Goal: Transaction & Acquisition: Purchase product/service

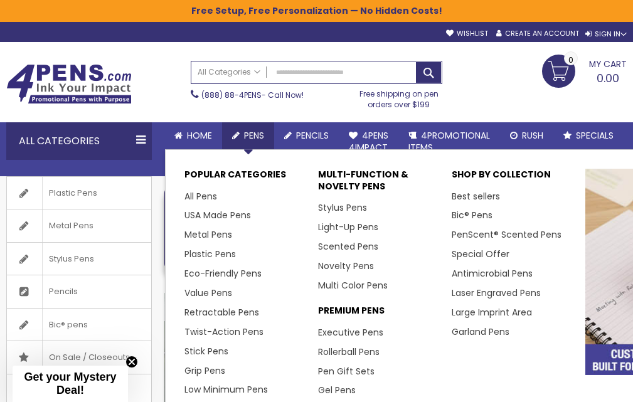
click at [251, 136] on span "Pens" at bounding box center [254, 135] width 20 height 13
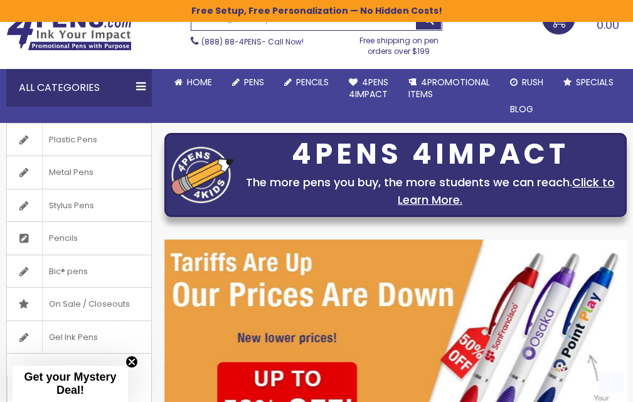
scroll to position [75, 0]
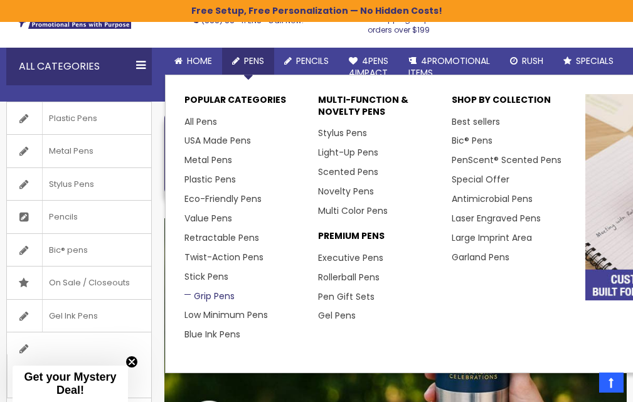
click at [206, 296] on link "Grip Pens" at bounding box center [209, 296] width 50 height 13
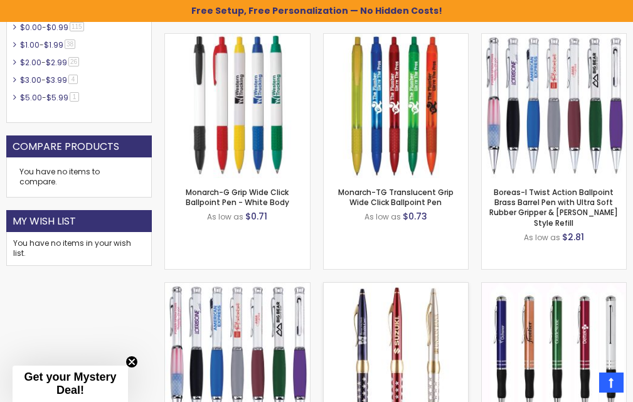
scroll to position [617, 0]
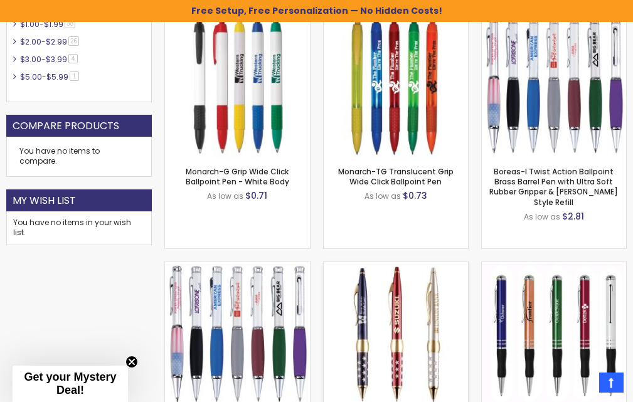
drag, startPoint x: 637, startPoint y: 46, endPoint x: 629, endPoint y: 142, distance: 96.3
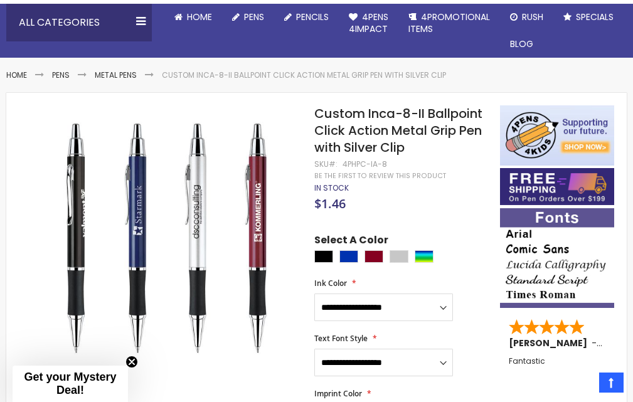
scroll to position [122, 0]
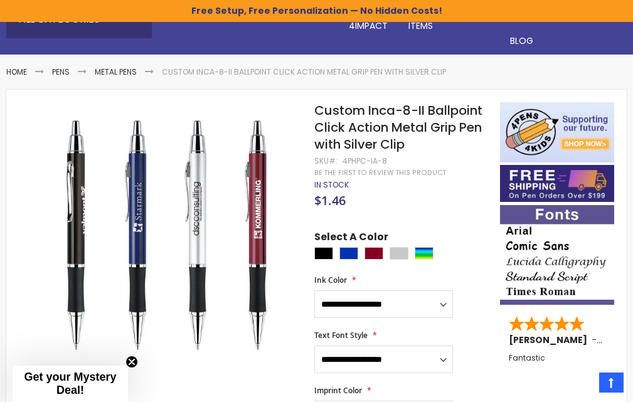
click at [632, 53] on html "The store will not work correctly when cookies are disabled. Free Setup, Free P…" at bounding box center [316, 79] width 633 height 402
click at [64, 73] on link "Pens" at bounding box center [61, 72] width 18 height 11
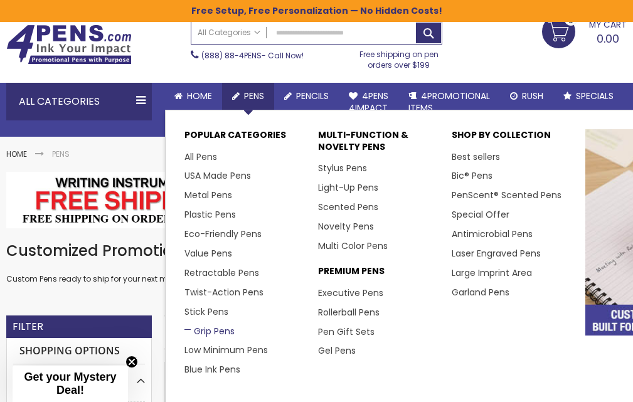
click at [218, 334] on link "Grip Pens" at bounding box center [209, 331] width 50 height 13
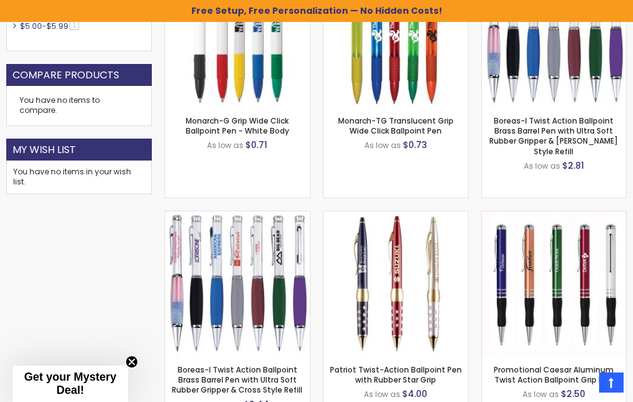
scroll to position [689, 0]
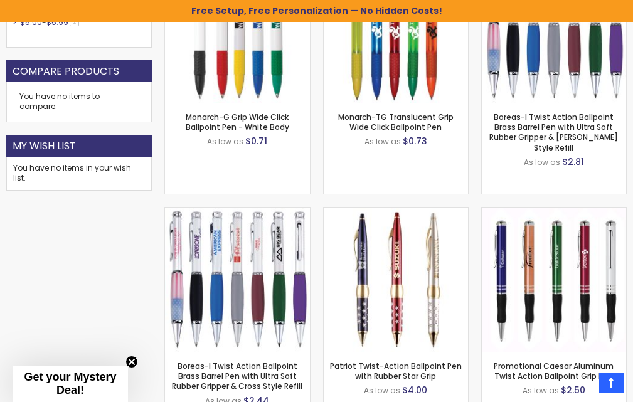
drag, startPoint x: 639, startPoint y: 29, endPoint x: 629, endPoint y: 134, distance: 105.3
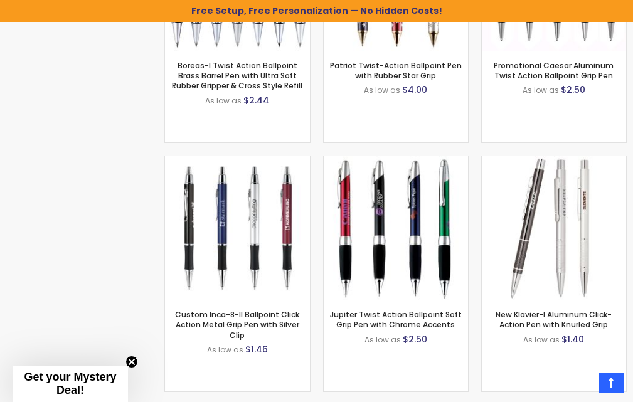
scroll to position [0, 0]
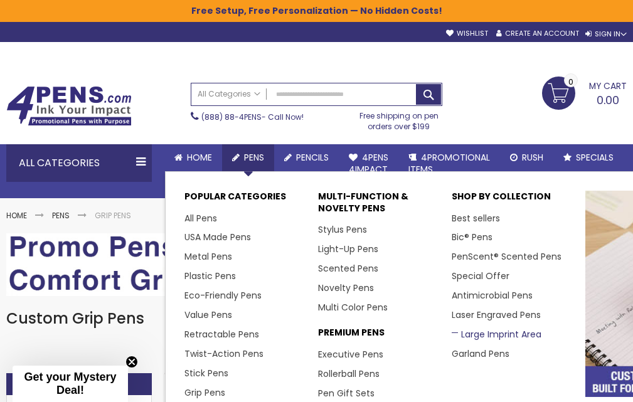
click at [479, 336] on link "Large Imprint Area" at bounding box center [497, 334] width 90 height 13
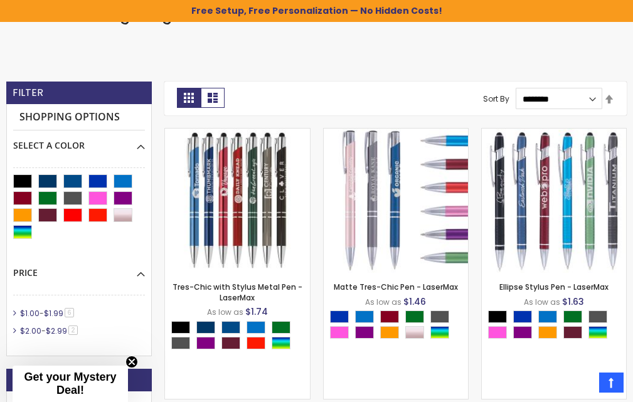
drag, startPoint x: 637, startPoint y: 39, endPoint x: 639, endPoint y: 106, distance: 67.2
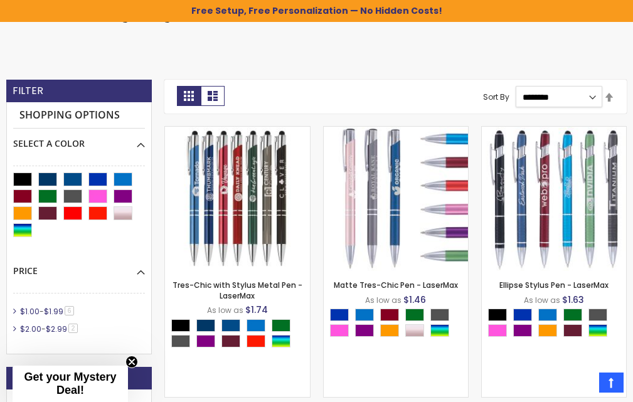
click at [594, 97] on select "**********" at bounding box center [559, 96] width 87 height 21
click at [427, 56] on div "LaserMax® Large Engrave Area Pens" at bounding box center [316, 32] width 621 height 70
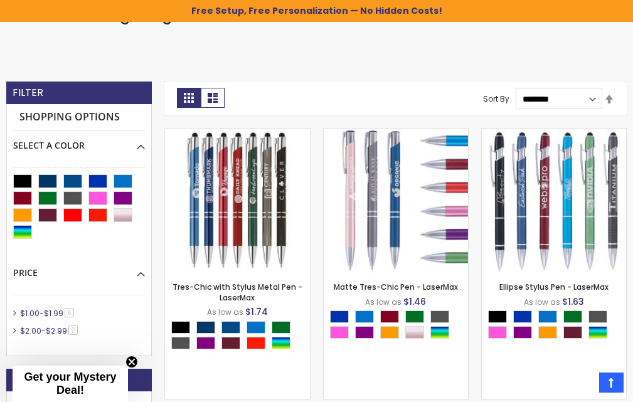
scroll to position [0, 0]
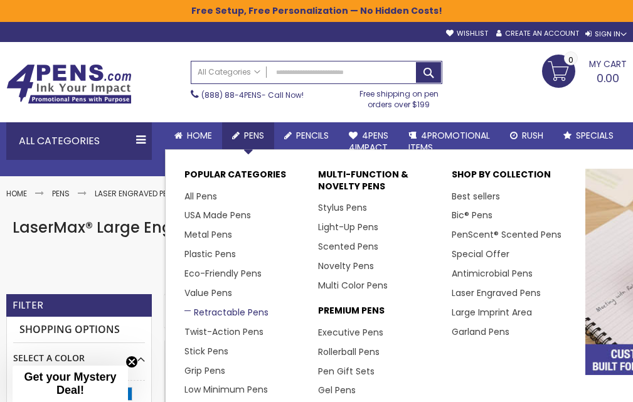
click at [208, 314] on link "Retractable Pens" at bounding box center [226, 312] width 84 height 13
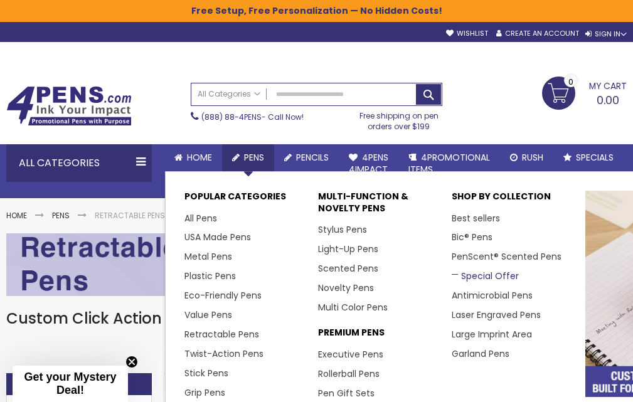
click at [480, 275] on link "Special Offer" at bounding box center [485, 276] width 67 height 13
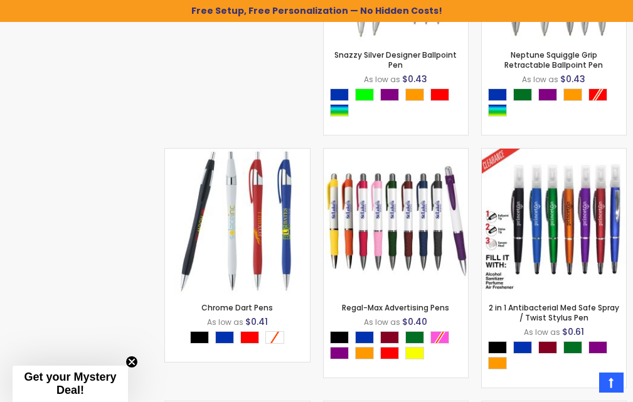
scroll to position [3497, 0]
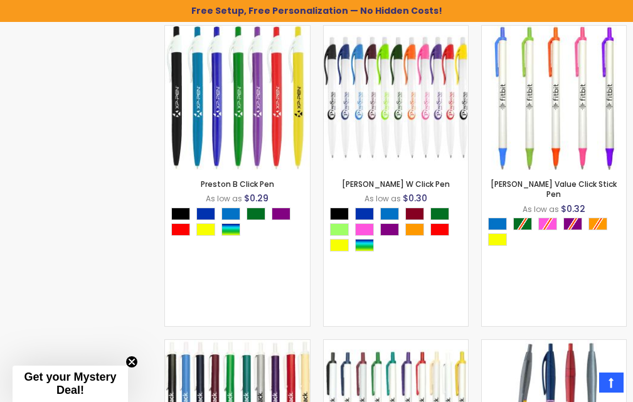
scroll to position [0, 0]
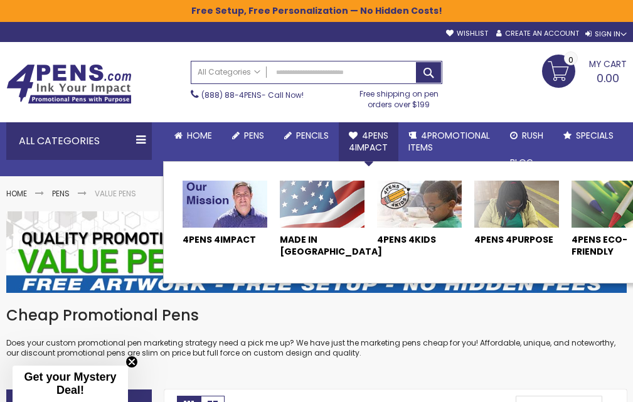
click at [320, 200] on img at bounding box center [322, 205] width 85 height 48
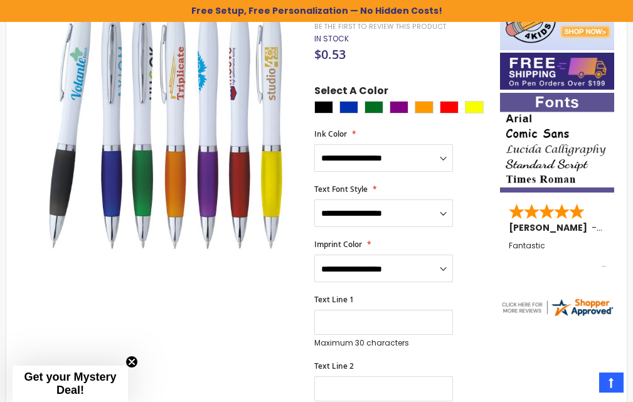
scroll to position [196, 0]
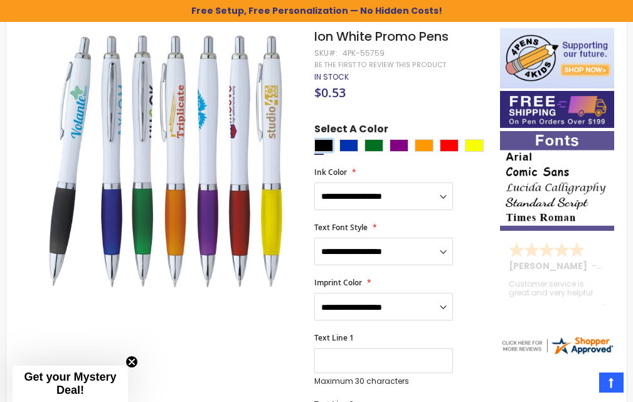
click at [325, 150] on div "Black" at bounding box center [323, 145] width 19 height 13
type input "****"
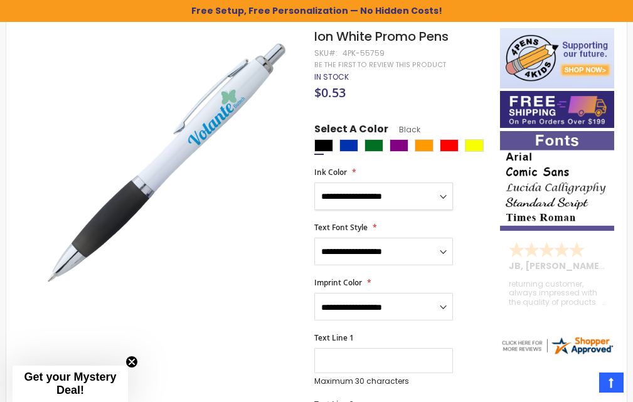
click at [442, 198] on select "**********" at bounding box center [383, 197] width 139 height 28
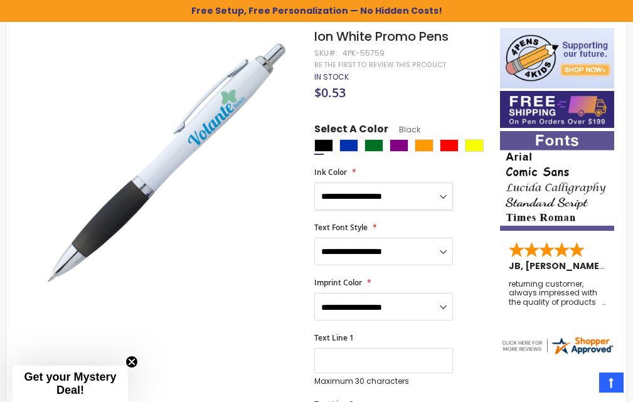
select select "****"
click at [314, 183] on select "**********" at bounding box center [383, 197] width 139 height 28
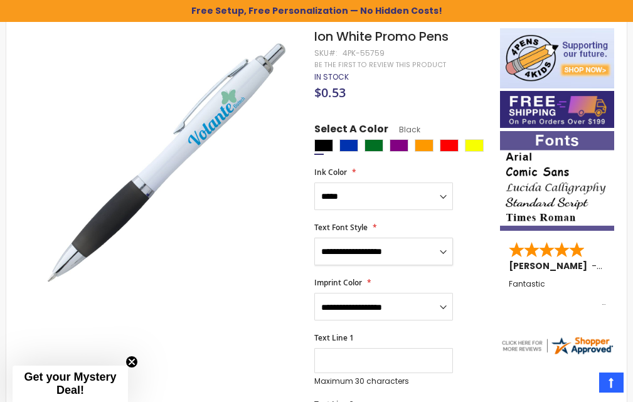
click at [443, 251] on select "**********" at bounding box center [383, 252] width 139 height 28
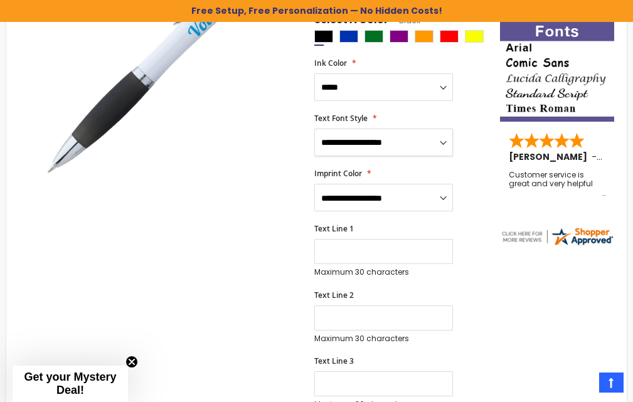
scroll to position [317, 0]
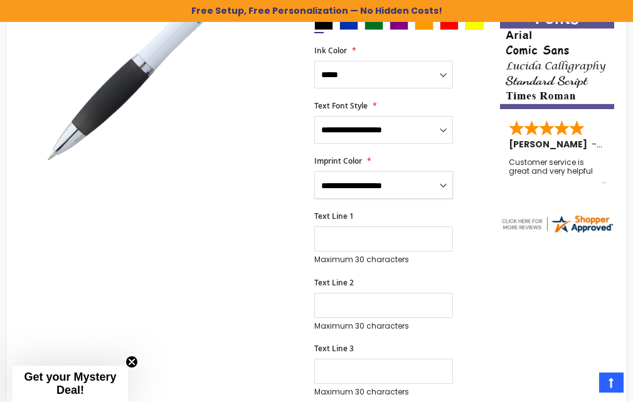
click at [441, 184] on select "**********" at bounding box center [383, 185] width 139 height 28
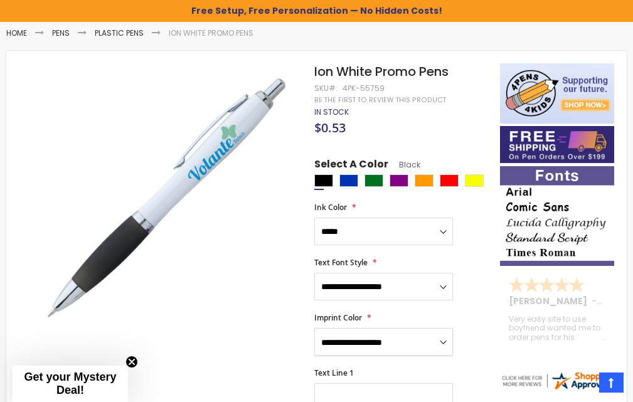
scroll to position [173, 0]
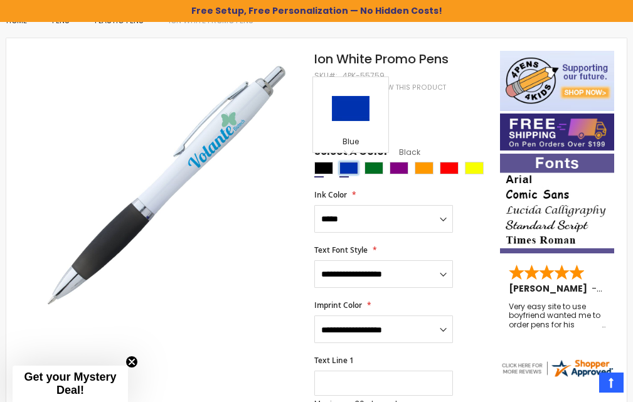
click at [345, 164] on div "Blue" at bounding box center [348, 168] width 19 height 13
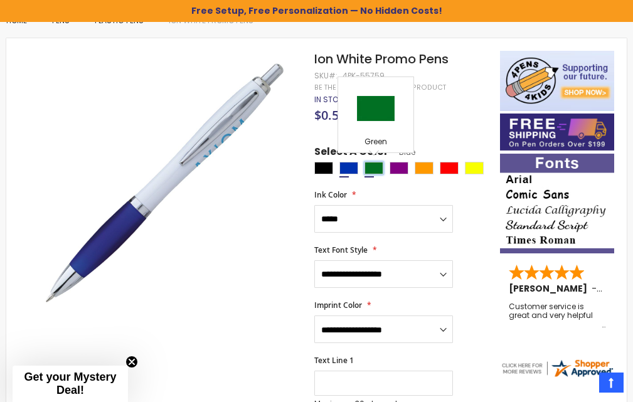
click at [369, 169] on div "Green" at bounding box center [374, 168] width 19 height 13
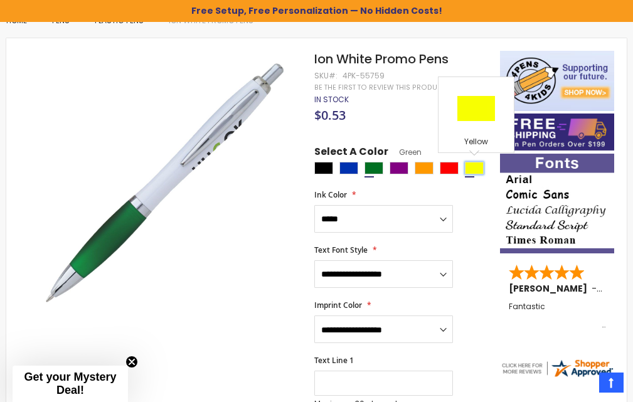
click at [478, 173] on div "Yellow" at bounding box center [474, 168] width 19 height 13
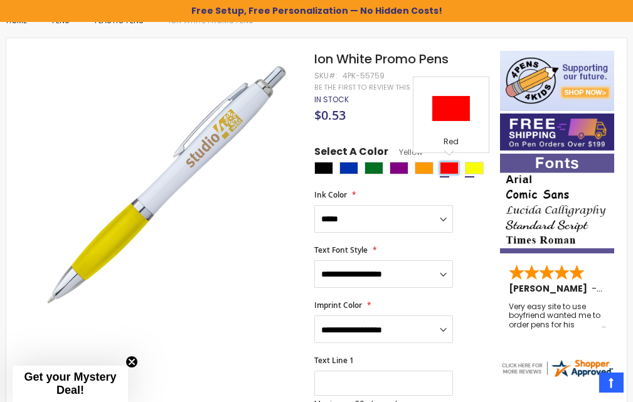
click at [451, 167] on div "Red" at bounding box center [449, 168] width 19 height 13
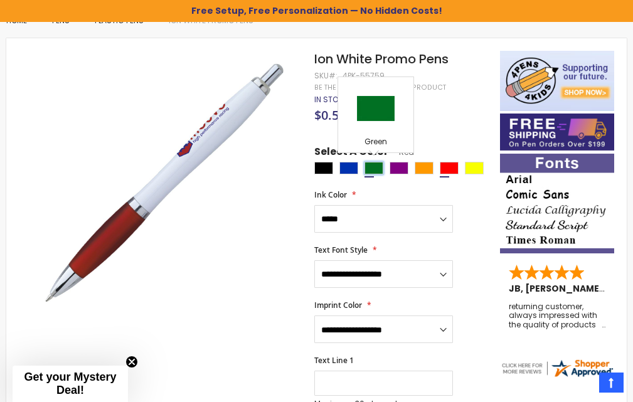
click at [371, 166] on div "Green" at bounding box center [374, 168] width 19 height 13
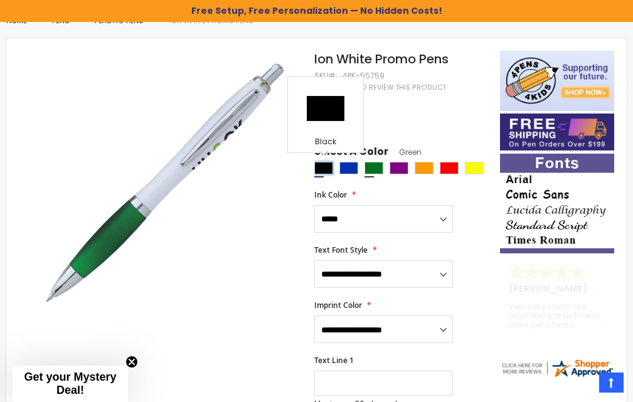
click at [328, 165] on div "Black" at bounding box center [323, 168] width 19 height 13
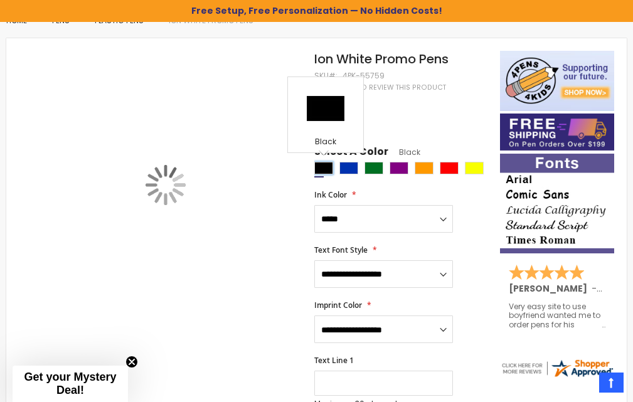
type input "****"
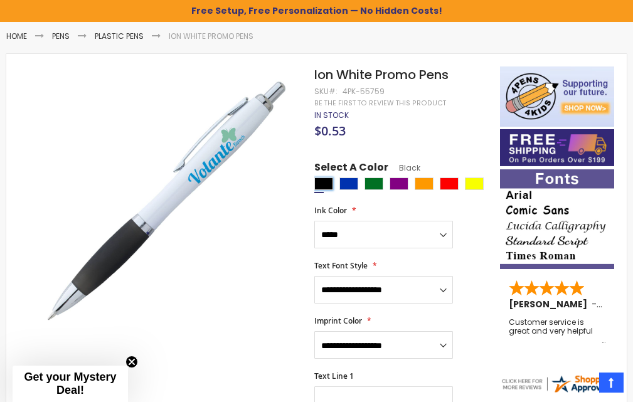
scroll to position [161, 0]
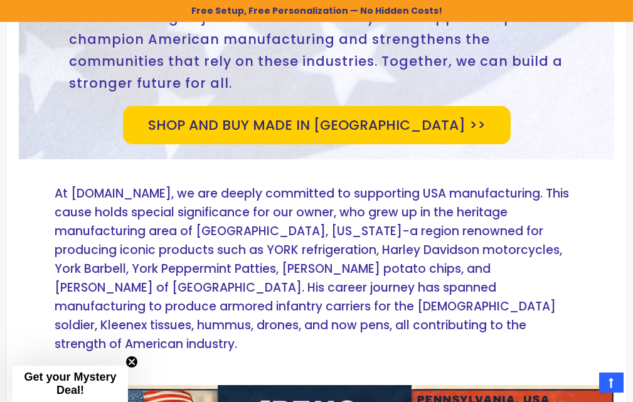
scroll to position [413, 0]
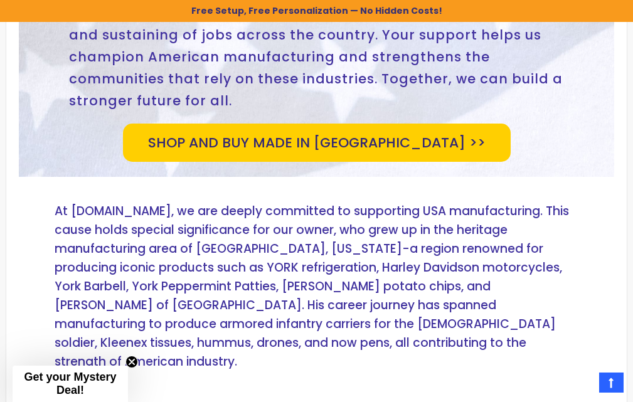
click at [343, 124] on link "SHOP AND BUY MADE IN [GEOGRAPHIC_DATA] >>" at bounding box center [317, 143] width 388 height 38
